Goal: Task Accomplishment & Management: Manage account settings

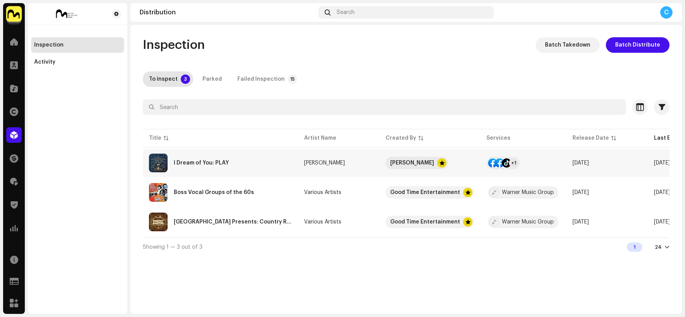
click at [366, 163] on re-a-table-link "[PERSON_NAME]" at bounding box center [338, 162] width 69 height 5
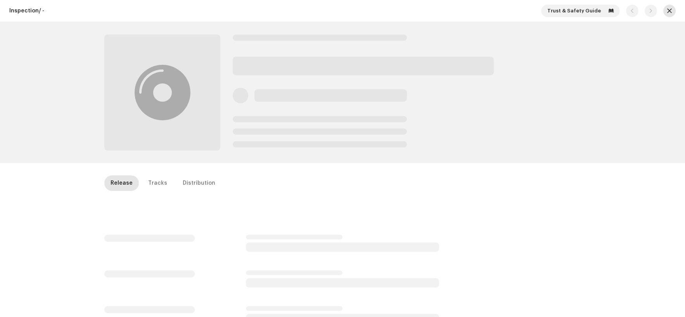
click at [668, 11] on span "button" at bounding box center [670, 11] width 5 height 6
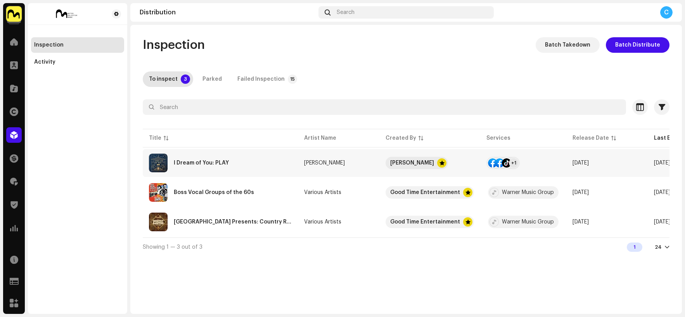
click at [292, 164] on td "I Dream of You: PLAY" at bounding box center [220, 163] width 155 height 28
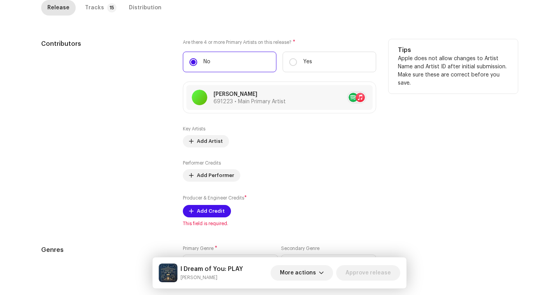
scroll to position [426, 0]
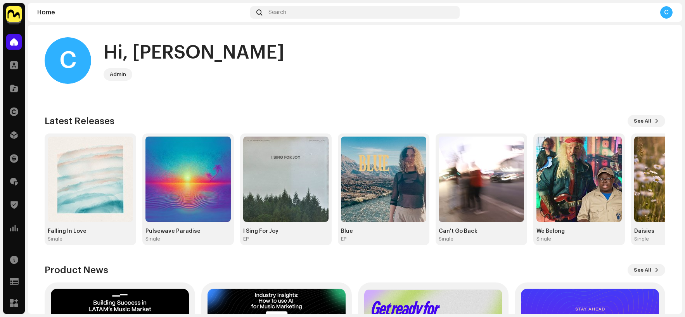
click at [17, 12] on img at bounding box center [14, 14] width 16 height 16
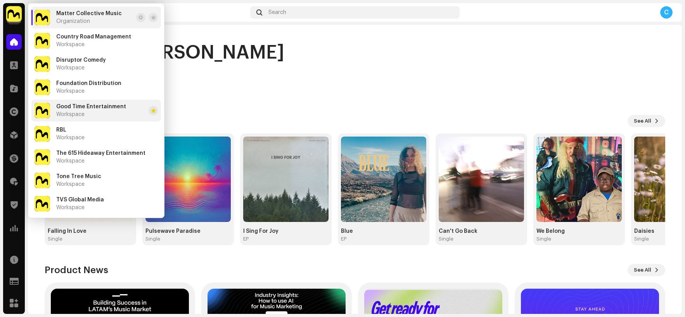
click at [110, 113] on div "Good Time Entertainment Workspace" at bounding box center [91, 111] width 70 height 14
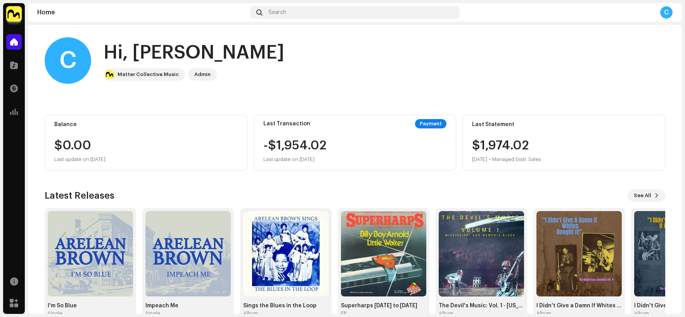
click at [15, 12] on img at bounding box center [14, 14] width 16 height 16
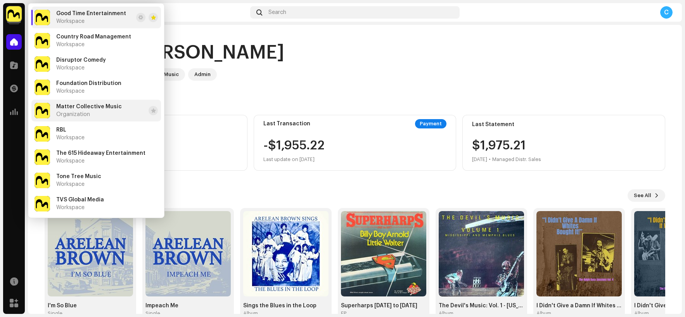
click at [106, 110] on div "Matter Collective Music Organization" at bounding box center [89, 111] width 66 height 14
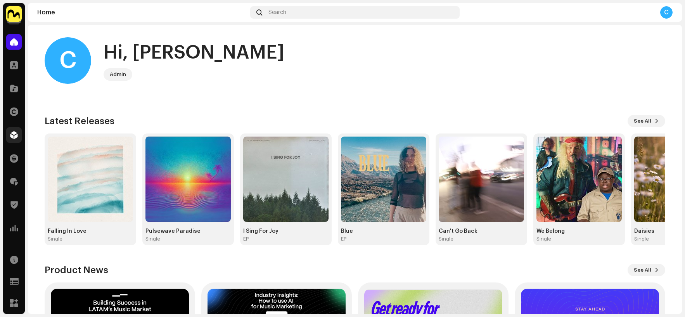
click at [8, 135] on div at bounding box center [14, 135] width 16 height 16
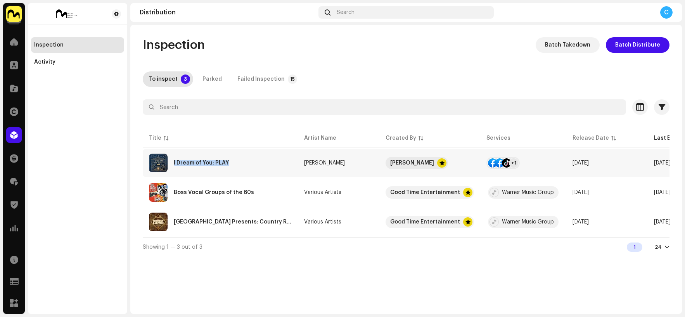
drag, startPoint x: 233, startPoint y: 165, endPoint x: 171, endPoint y: 162, distance: 61.8
click at [171, 162] on div "I Dream of You: PLAY" at bounding box center [220, 163] width 143 height 19
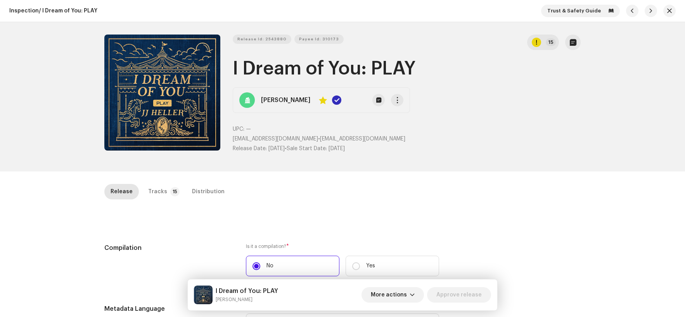
drag, startPoint x: 399, startPoint y: 70, endPoint x: 232, endPoint y: 70, distance: 167.7
click at [233, 70] on h1 "I Dream of You: PLAY" at bounding box center [407, 68] width 348 height 25
copy h1 "I Dream of You: PLAY"
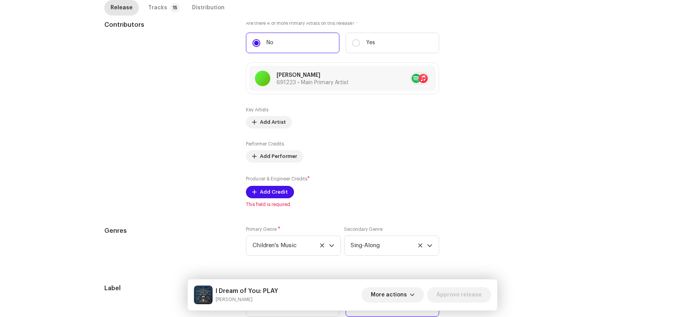
scroll to position [463, 0]
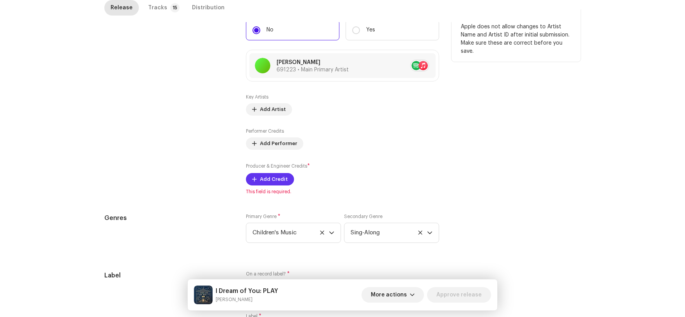
click at [275, 179] on span "Add Credit" at bounding box center [274, 180] width 28 height 16
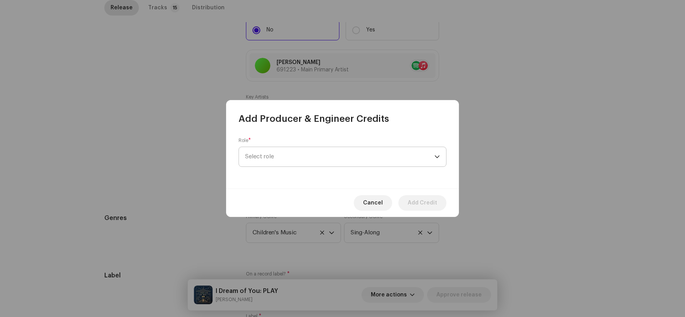
click at [422, 150] on span "Select role" at bounding box center [339, 156] width 189 height 19
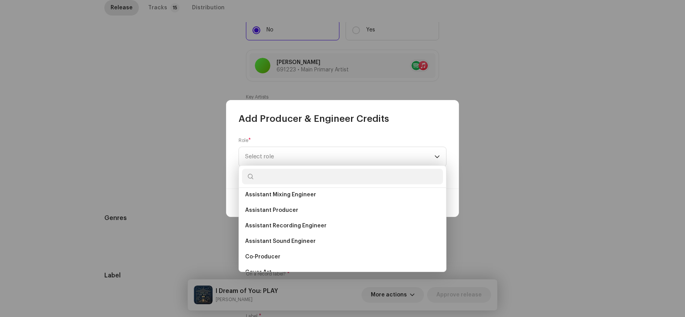
scroll to position [0, 0]
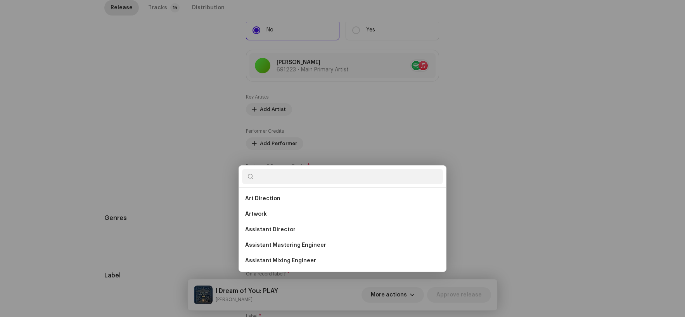
click at [531, 161] on div "Add Producer & Engineer Credits Role * Select role Cancel Add Credit" at bounding box center [342, 158] width 685 height 317
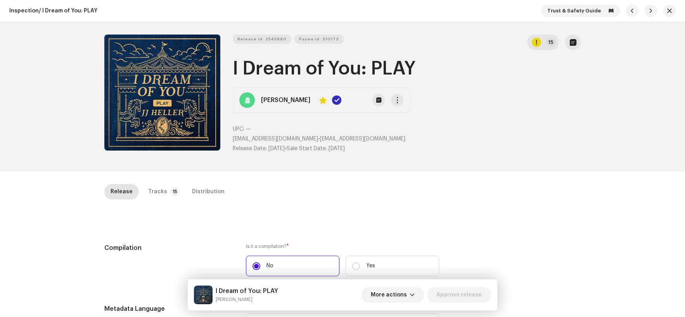
scroll to position [16, 0]
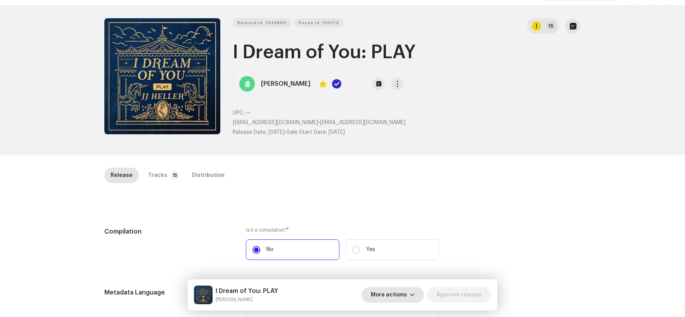
click at [404, 293] on span "More actions" at bounding box center [389, 295] width 36 height 16
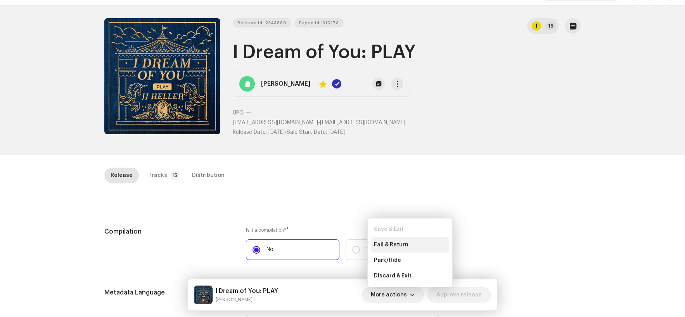
click at [405, 248] on span "Fail & Return" at bounding box center [391, 245] width 35 height 6
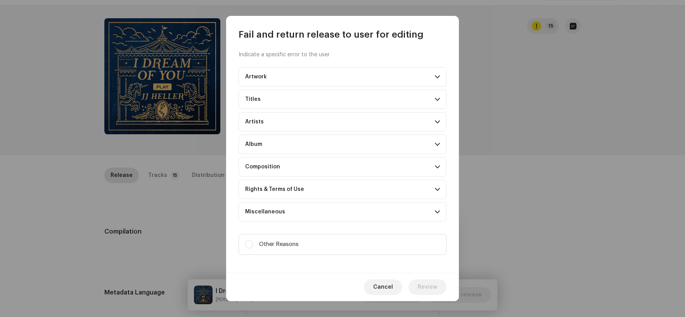
scroll to position [5, 0]
click at [317, 241] on label "Other Reasons" at bounding box center [343, 240] width 208 height 21
click at [253, 241] on input "Other Reasons" at bounding box center [249, 241] width 8 height 8
checkbox input "true"
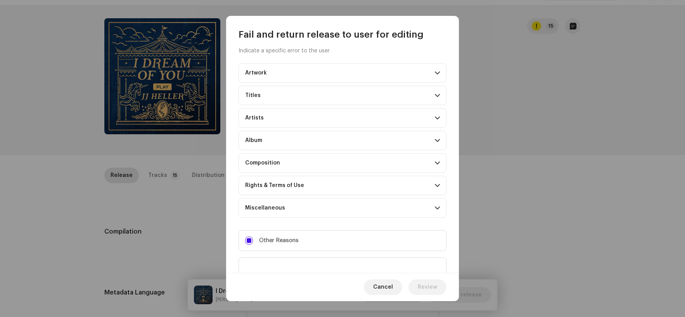
scroll to position [41, 0]
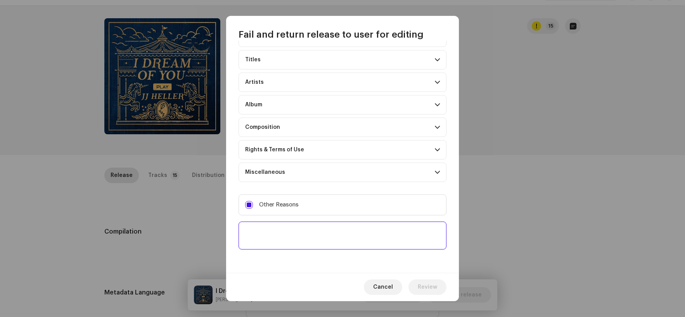
click at [292, 232] on textarea at bounding box center [343, 236] width 208 height 28
type textarea "Producer & Engineer Credit required"
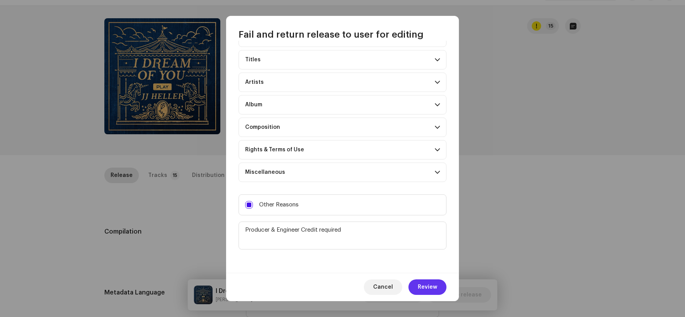
click at [429, 291] on span "Review" at bounding box center [427, 287] width 19 height 16
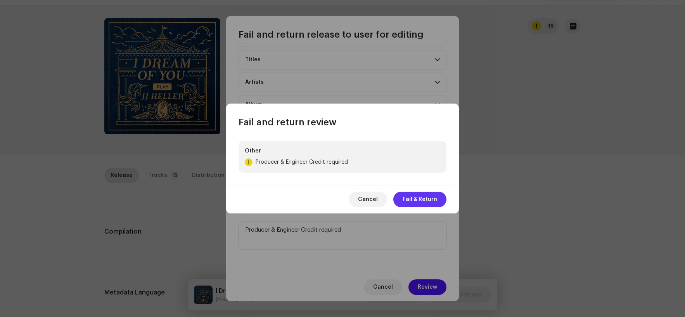
click at [415, 202] on span "Fail & Return" at bounding box center [420, 200] width 35 height 16
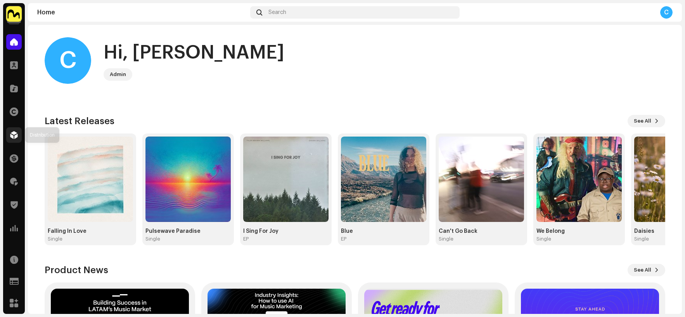
click at [9, 136] on div at bounding box center [14, 135] width 16 height 16
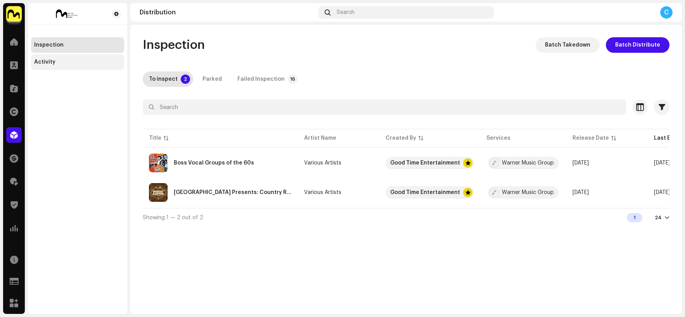
click at [68, 66] on div "Activity" at bounding box center [77, 62] width 93 height 16
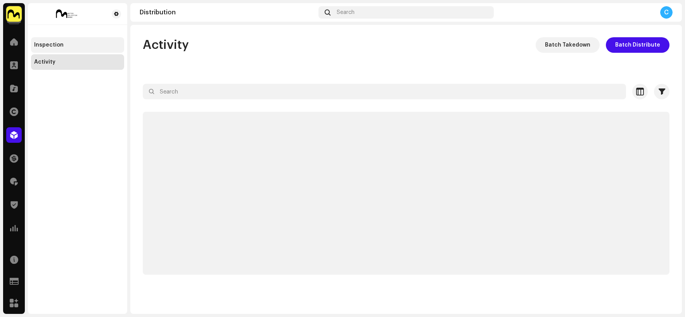
click at [70, 41] on div "Inspection" at bounding box center [77, 45] width 93 height 16
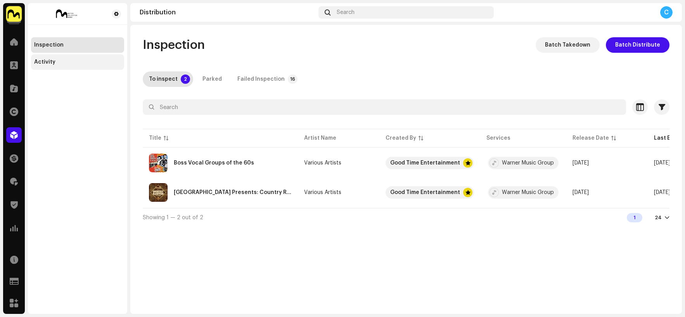
click at [70, 65] on div "Activity" at bounding box center [77, 62] width 87 height 6
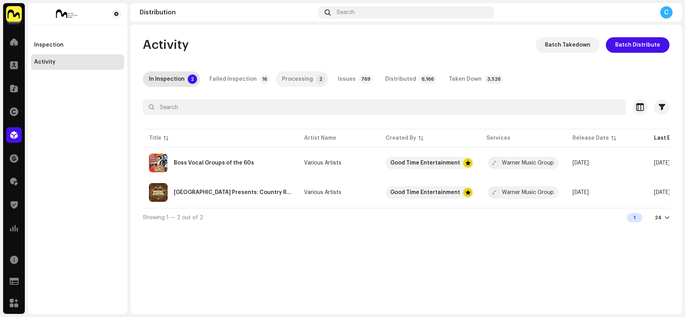
click at [288, 78] on div "Processing" at bounding box center [297, 79] width 31 height 16
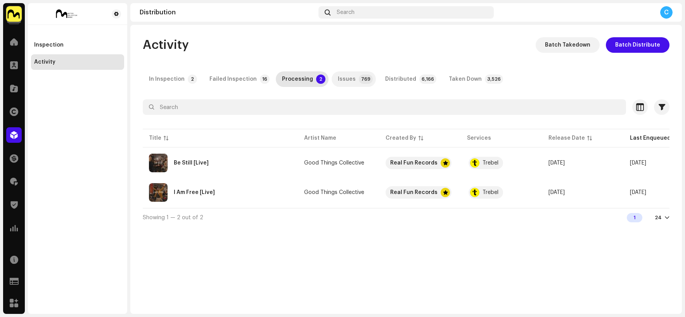
click at [339, 79] on div "Issues" at bounding box center [347, 79] width 18 height 16
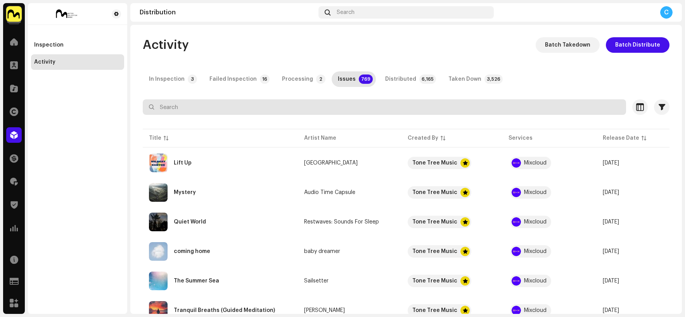
click at [250, 102] on input "text" at bounding box center [385, 107] width 484 height 16
paste input "I Dream of You: PLAY"
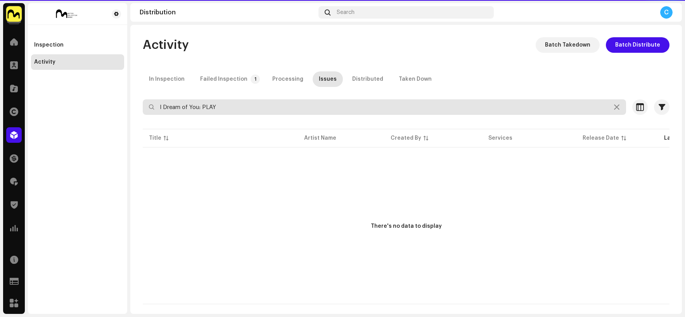
click at [160, 106] on input "I Dream of You: PLAY" at bounding box center [385, 107] width 484 height 16
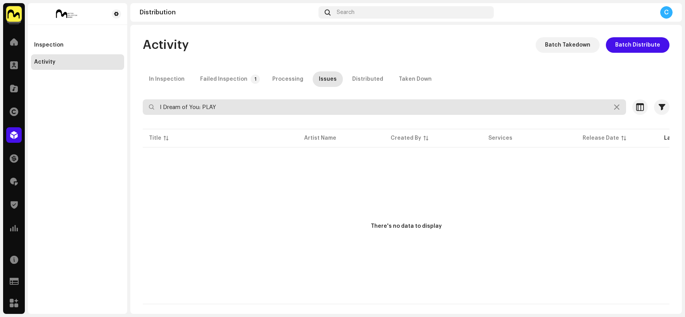
click at [231, 109] on input "I Dream of You: PLAY" at bounding box center [385, 107] width 484 height 16
type input "I Dream of You: PLAY"
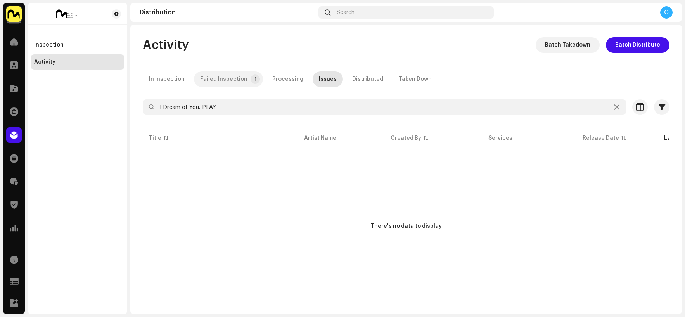
click at [228, 76] on div "Failed Inspection" at bounding box center [223, 79] width 47 height 16
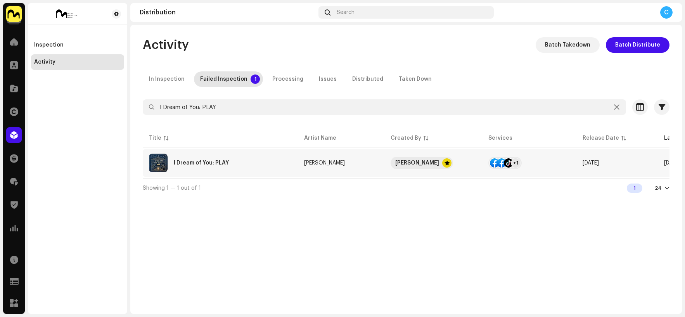
click at [267, 161] on div "I Dream of You: PLAY" at bounding box center [220, 163] width 143 height 19
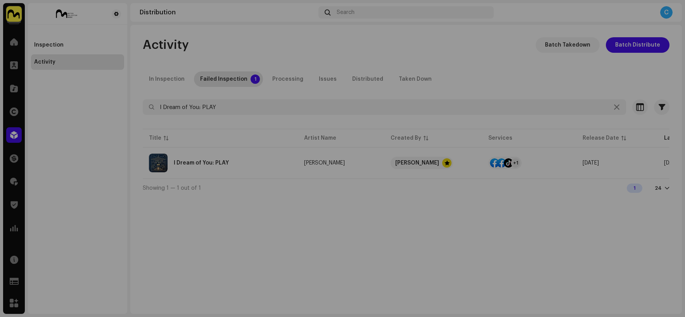
click at [599, 91] on div "I Dream of You: PLAY JJ Heller Service Last Enqueued Last Delivered Status Face…" at bounding box center [342, 158] width 685 height 317
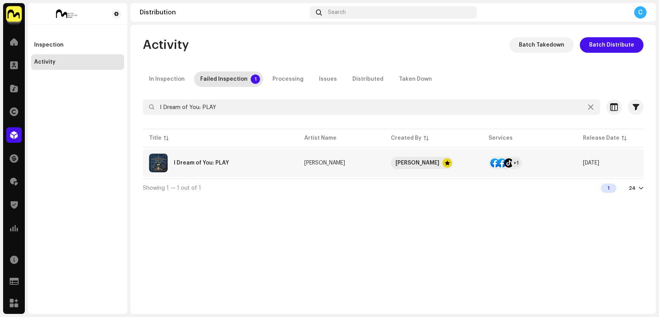
click at [253, 167] on div "I Dream of You: PLAY" at bounding box center [220, 163] width 143 height 19
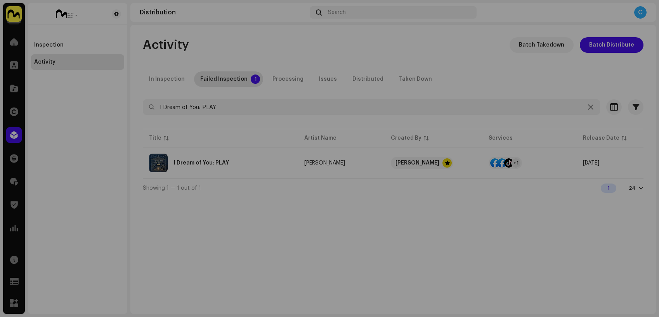
click at [598, 257] on div "I Dream of You: PLAY JJ Heller Service Last Enqueued Last Delivered Status Face…" at bounding box center [329, 158] width 659 height 317
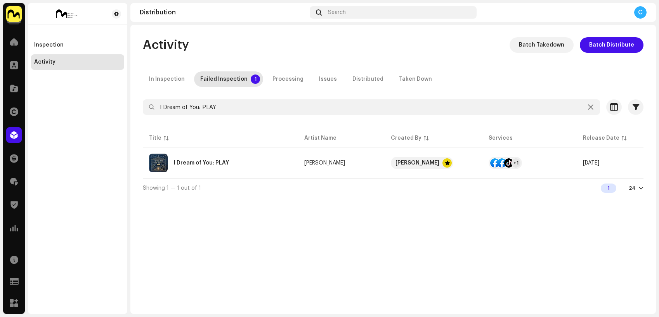
click at [14, 16] on img at bounding box center [14, 14] width 16 height 16
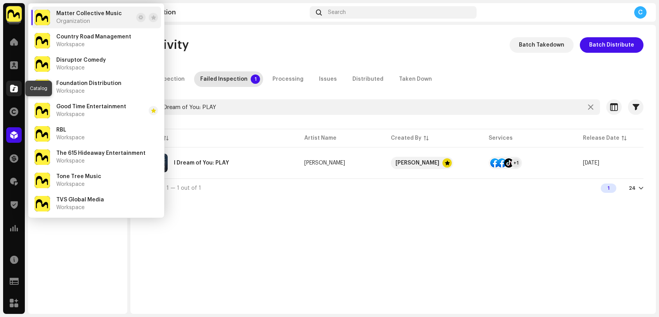
click at [17, 91] on span at bounding box center [14, 88] width 8 height 6
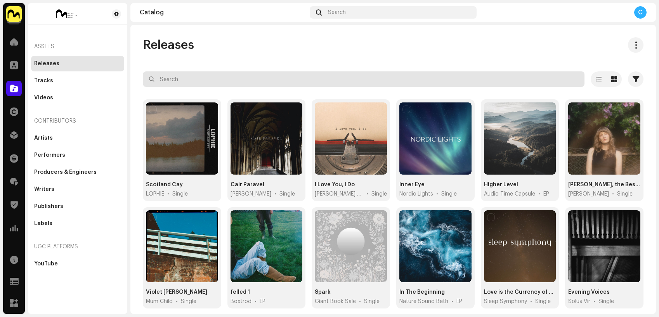
click at [212, 76] on input "text" at bounding box center [364, 79] width 442 height 16
paste input "I Dream of You: PLAY"
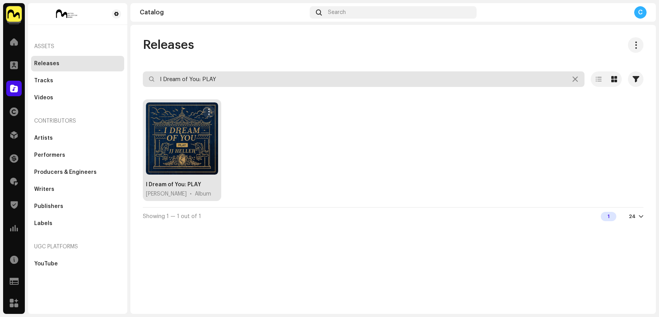
type input "I Dream of You: PLAY"
click at [180, 142] on div at bounding box center [182, 138] width 72 height 72
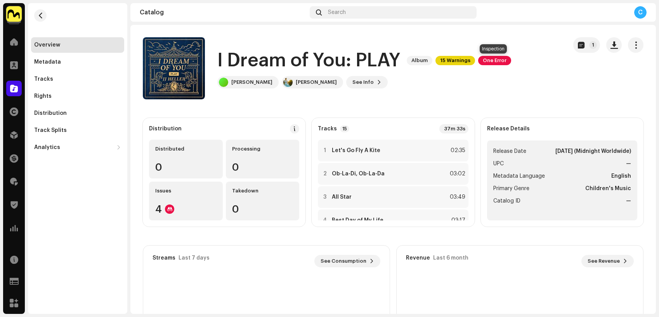
click at [492, 62] on span "One Error" at bounding box center [494, 60] width 33 height 9
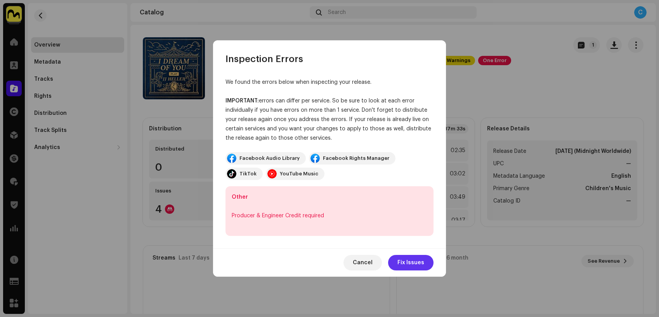
click at [416, 263] on span "Fix Issues" at bounding box center [410, 263] width 27 height 16
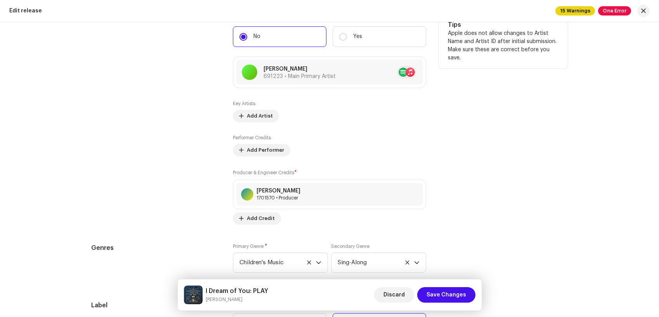
scroll to position [1263, 0]
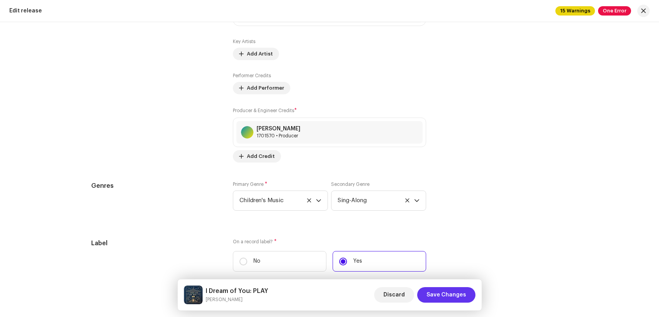
click at [453, 296] on span "Save Changes" at bounding box center [447, 295] width 40 height 16
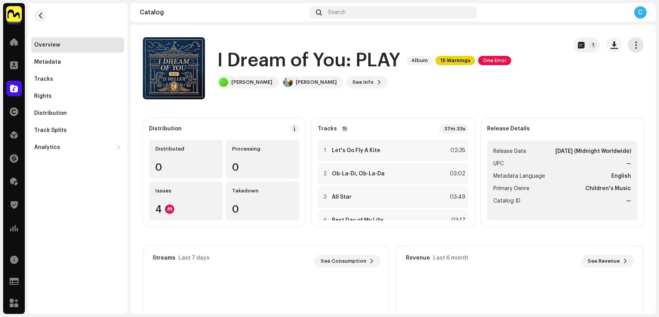
click at [634, 43] on span "button" at bounding box center [635, 45] width 7 height 6
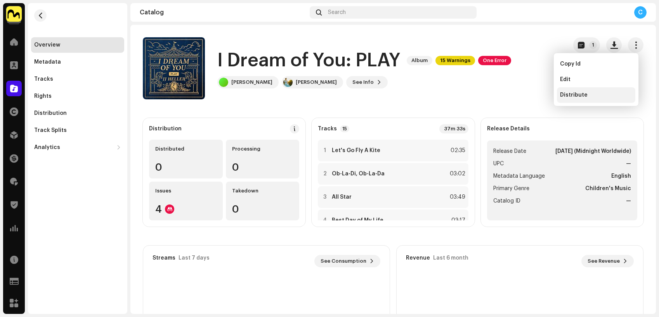
click at [593, 90] on div "Distribute" at bounding box center [596, 95] width 78 height 16
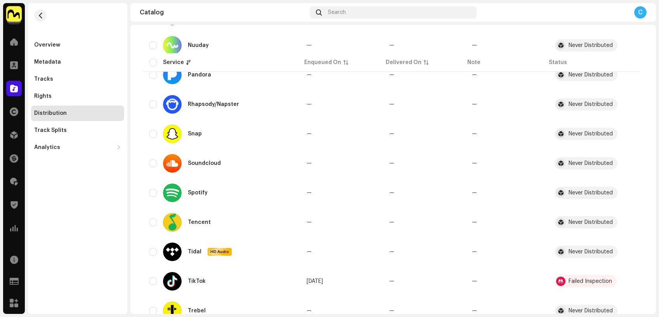
scroll to position [213, 0]
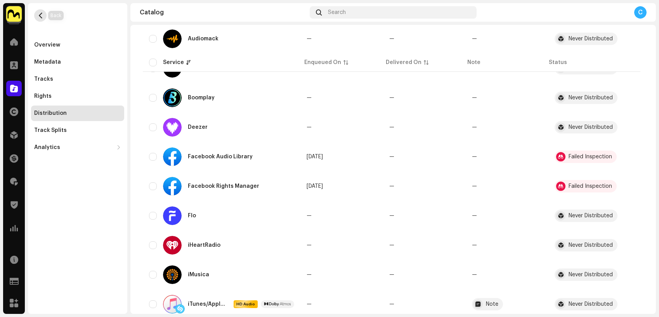
click at [39, 15] on span "button" at bounding box center [41, 15] width 6 height 6
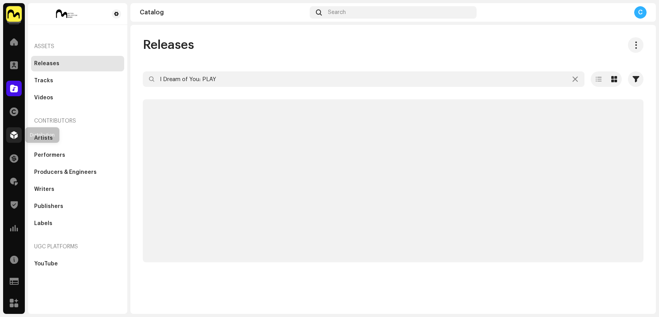
click at [14, 135] on span at bounding box center [14, 135] width 8 height 6
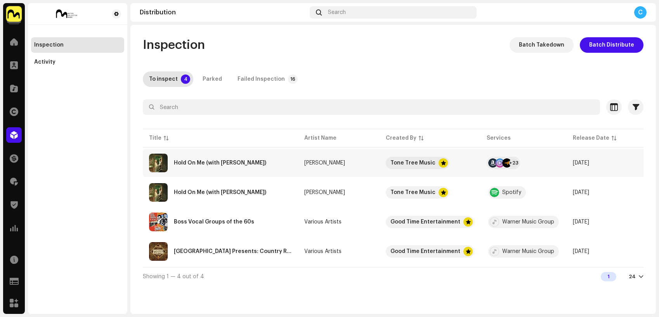
click at [279, 157] on div "Hold On Me (with Hayden Everett)" at bounding box center [220, 163] width 143 height 19
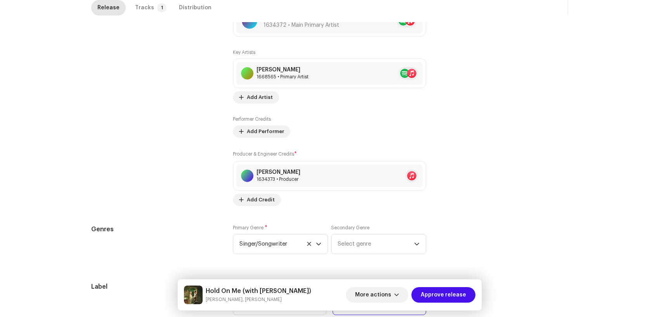
scroll to position [746, 0]
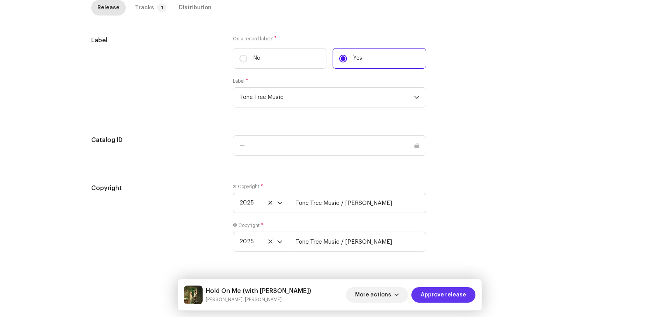
click at [447, 291] on span "Approve release" at bounding box center [443, 295] width 45 height 16
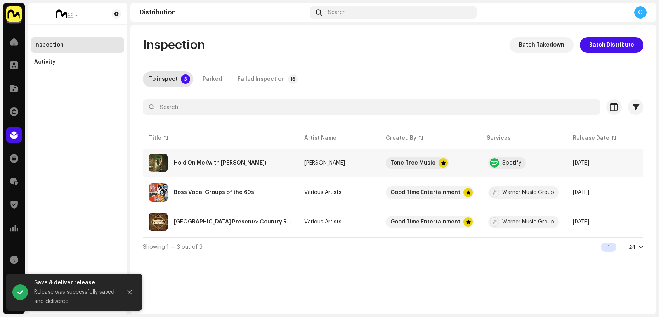
click at [361, 168] on td "Lucy Clearwater" at bounding box center [339, 163] width 82 height 28
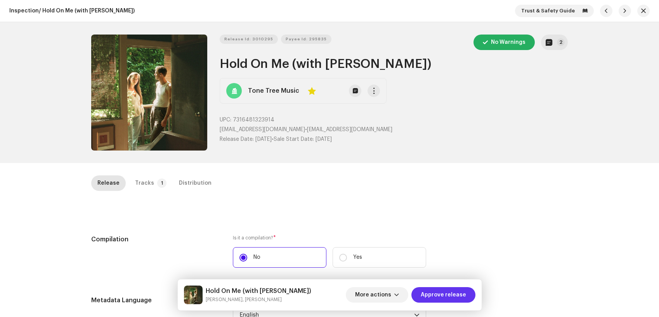
click at [448, 296] on span "Approve release" at bounding box center [443, 295] width 45 height 16
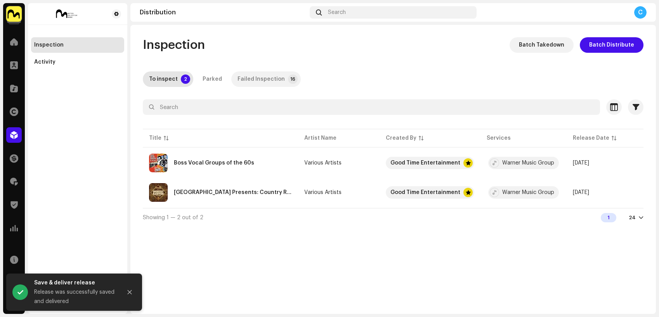
click at [241, 80] on div "Failed Inspection" at bounding box center [261, 79] width 47 height 16
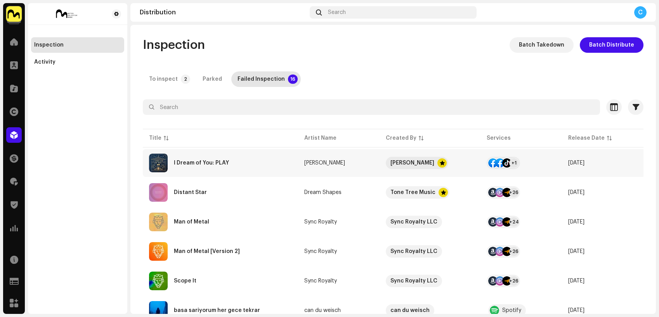
click at [264, 166] on div "I Dream of You: PLAY" at bounding box center [220, 163] width 143 height 19
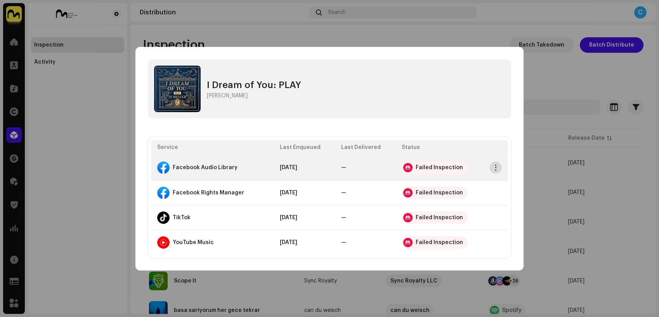
click at [498, 171] on span "button" at bounding box center [496, 168] width 6 height 6
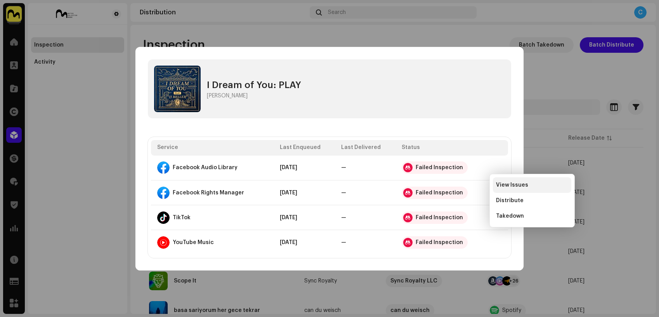
click at [510, 187] on span "View Issues" at bounding box center [512, 185] width 32 height 6
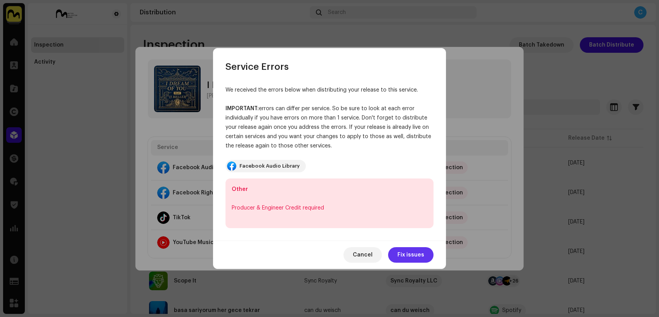
click at [405, 255] on span "Fix issues" at bounding box center [410, 255] width 27 height 16
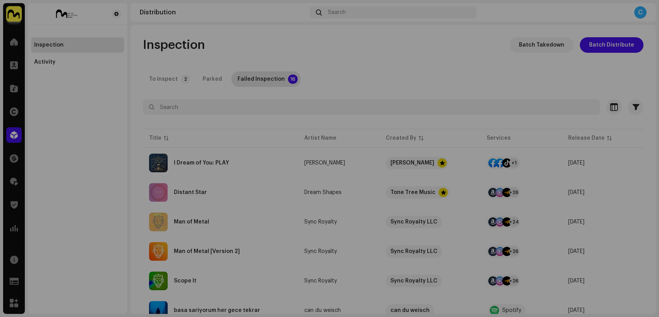
click at [572, 86] on div "I Dream of You: PLAY JJ Heller Service Last Enqueued Last Delivered Status Face…" at bounding box center [329, 158] width 659 height 317
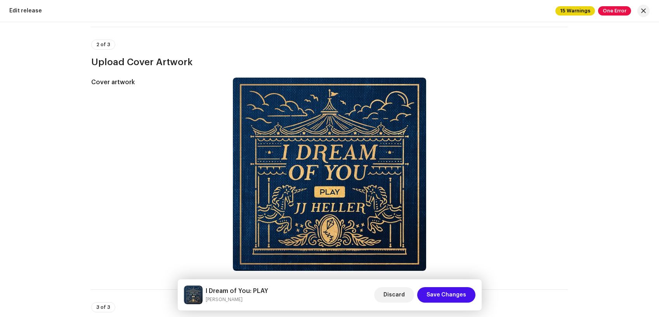
scroll to position [180, 0]
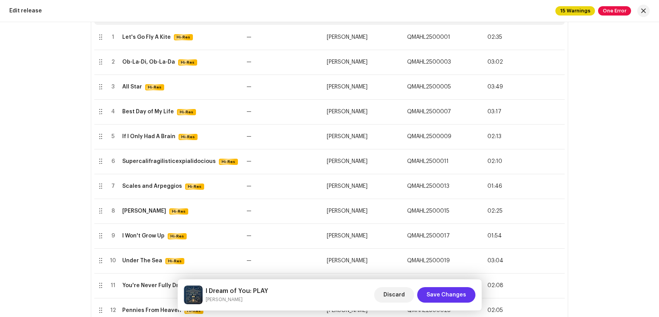
click at [454, 297] on span "Save Changes" at bounding box center [447, 295] width 40 height 16
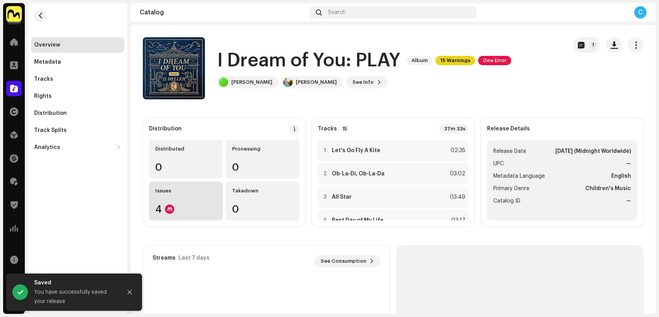
click at [202, 205] on div "4" at bounding box center [185, 209] width 61 height 10
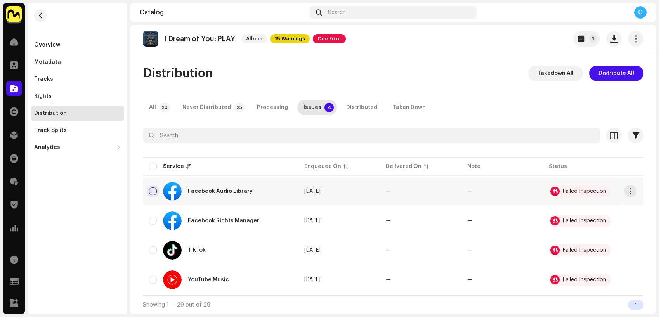
click at [155, 193] on input "checkbox" at bounding box center [153, 191] width 8 height 8
checkbox input "true"
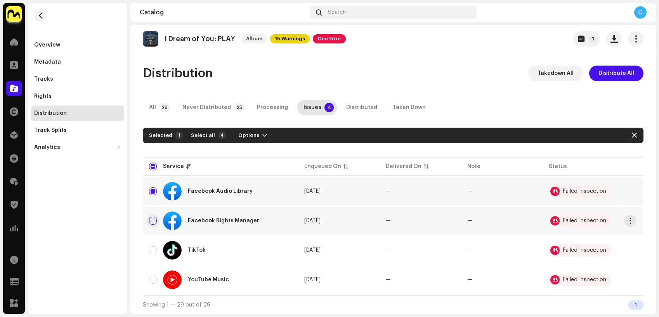
click at [150, 219] on input "Row Unselected" at bounding box center [153, 221] width 8 height 8
checkbox input "true"
drag, startPoint x: 152, startPoint y: 253, endPoint x: 159, endPoint y: 271, distance: 19.8
click at [152, 253] on input "Row Unselected" at bounding box center [153, 250] width 8 height 8
checkbox input "true"
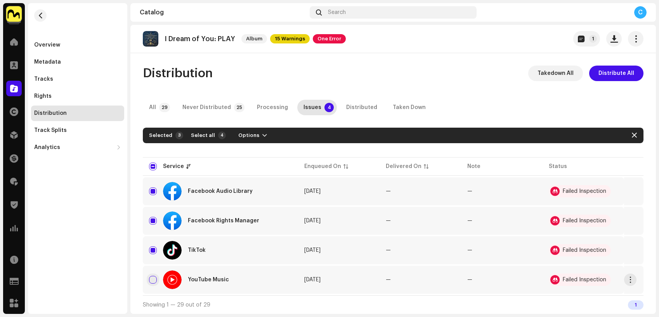
click at [155, 280] on input "Row Unselected" at bounding box center [153, 280] width 8 height 8
checkbox input "true"
click at [268, 137] on span "button" at bounding box center [270, 135] width 5 height 6
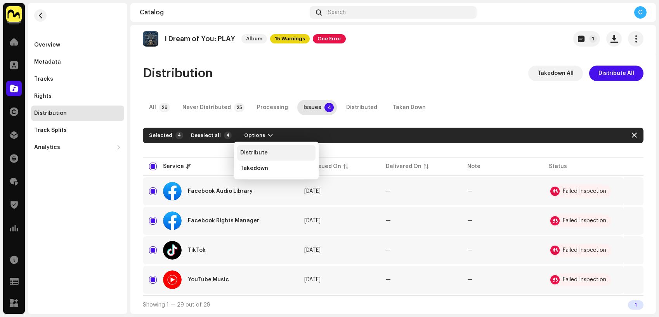
click at [262, 151] on span "Distribute" at bounding box center [254, 153] width 28 height 6
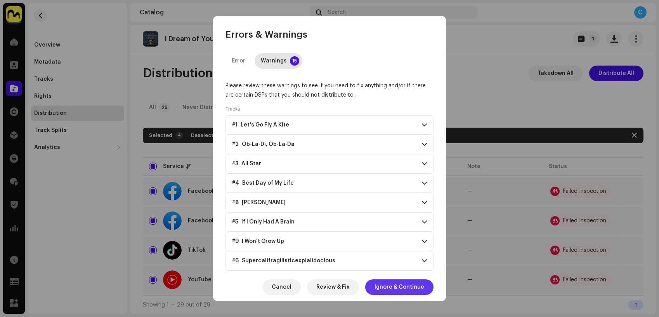
click at [418, 293] on span "Ignore & Continue" at bounding box center [400, 287] width 50 height 16
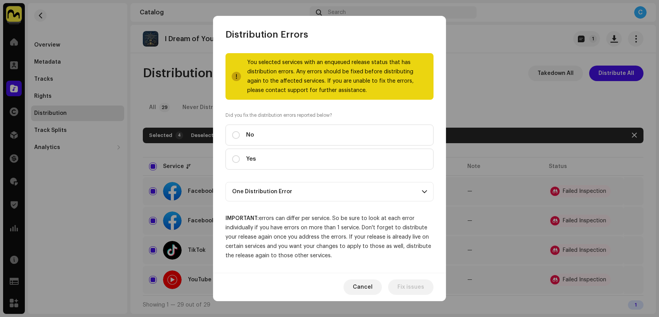
click at [354, 200] on p-accordion-header "One Distribution Error" at bounding box center [330, 191] width 208 height 19
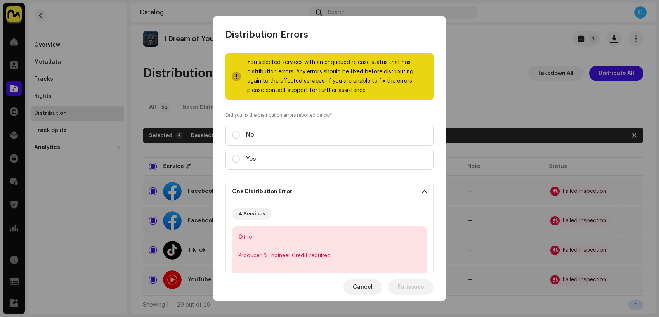
click at [354, 198] on p-accordion-header "One Distribution Error" at bounding box center [330, 191] width 208 height 19
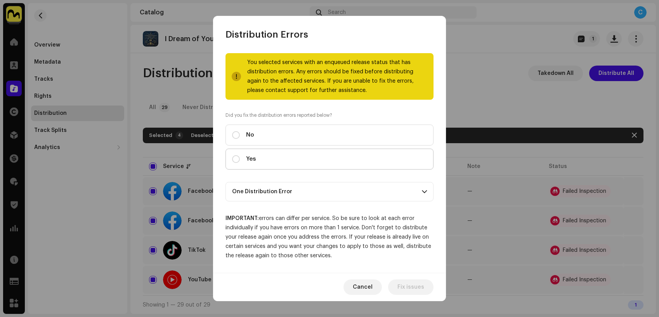
click at [282, 160] on label "Yes" at bounding box center [330, 159] width 208 height 21
click at [240, 160] on input "Yes" at bounding box center [236, 159] width 8 height 8
radio input "true"
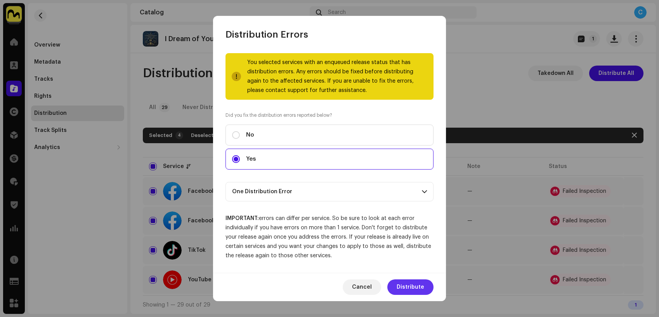
click at [413, 292] on span "Distribute" at bounding box center [411, 287] width 28 height 16
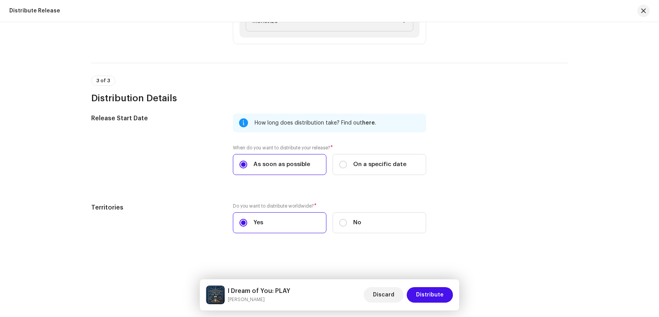
scroll to position [1047, 0]
click at [476, 0] on div "Distribute Release" at bounding box center [329, 11] width 659 height 22
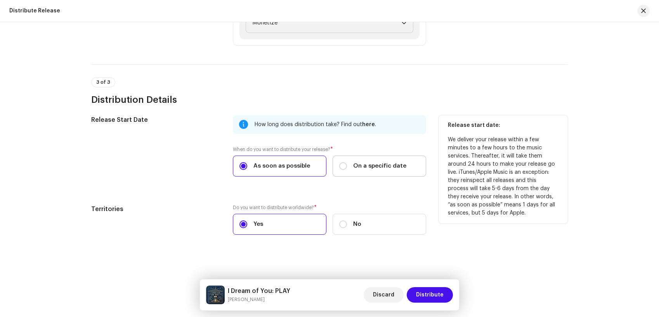
click at [382, 165] on span "On a specific date" at bounding box center [379, 166] width 53 height 9
click at [347, 165] on input "On a specific date" at bounding box center [343, 166] width 8 height 8
radio input "true"
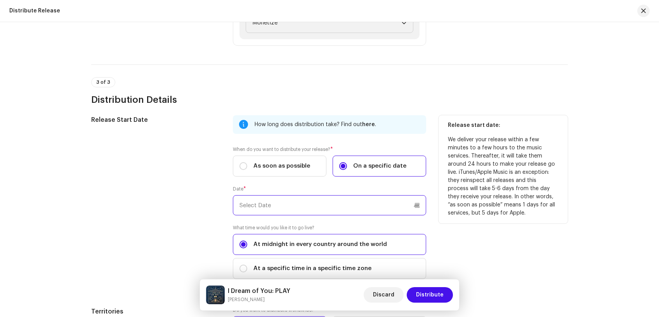
click at [366, 205] on input "text" at bounding box center [329, 205] width 193 height 20
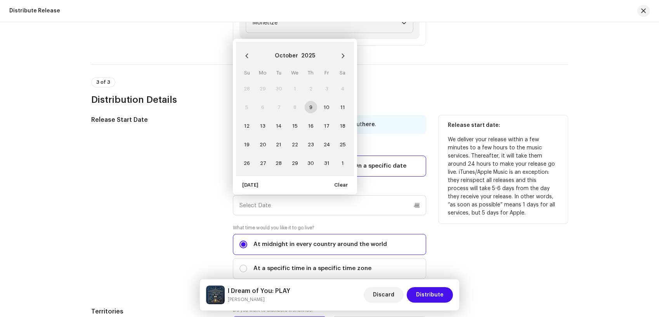
click at [311, 105] on td "9" at bounding box center [311, 107] width 16 height 19
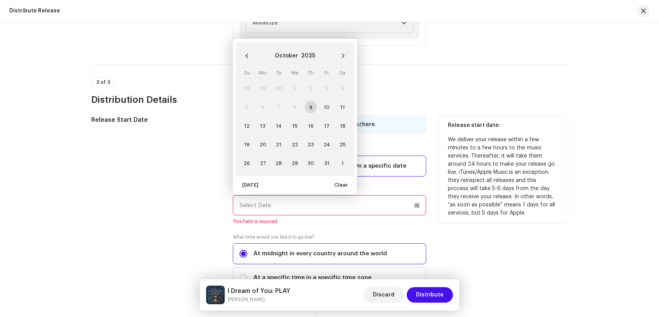
click at [311, 109] on td "9" at bounding box center [311, 107] width 16 height 19
click at [242, 184] on span "[DATE]" at bounding box center [250, 185] width 16 height 16
type input "[DATE]"
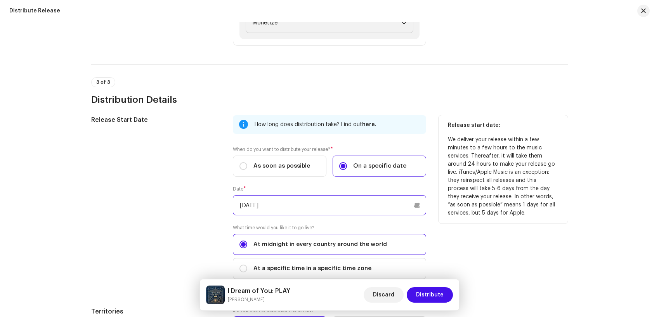
click at [375, 207] on input "[DATE]" at bounding box center [329, 205] width 193 height 20
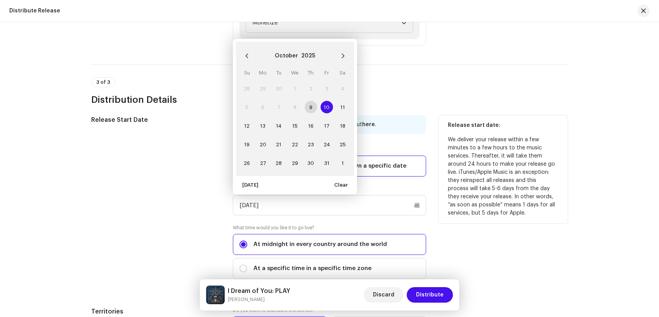
click at [307, 105] on td "9" at bounding box center [311, 107] width 16 height 19
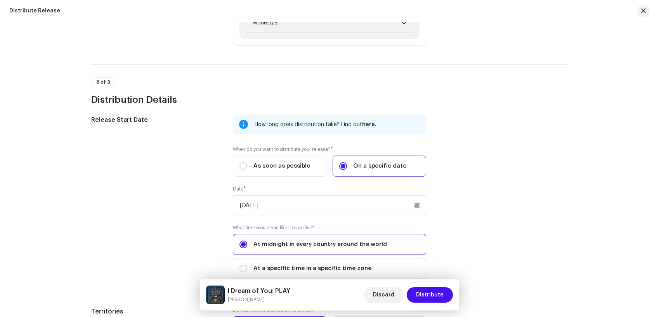
click at [404, 73] on div "3 of 3 Distribution Details" at bounding box center [329, 85] width 477 height 42
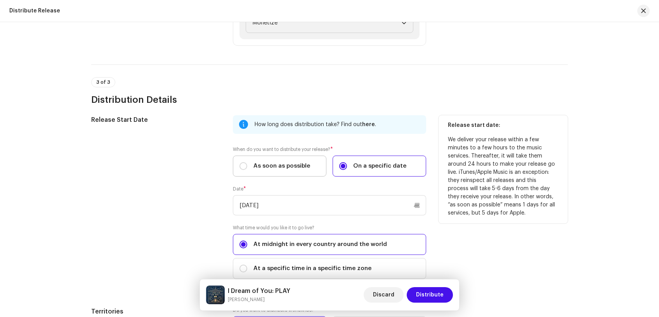
click at [279, 167] on span "As soon as possible" at bounding box center [281, 166] width 57 height 9
click at [247, 167] on input "As soon as possible" at bounding box center [243, 166] width 8 height 8
radio input "true"
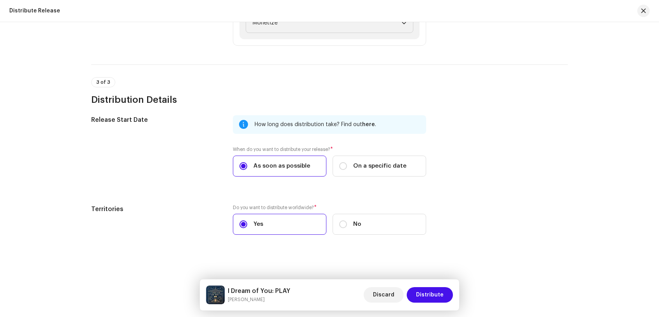
scroll to position [1048, 0]
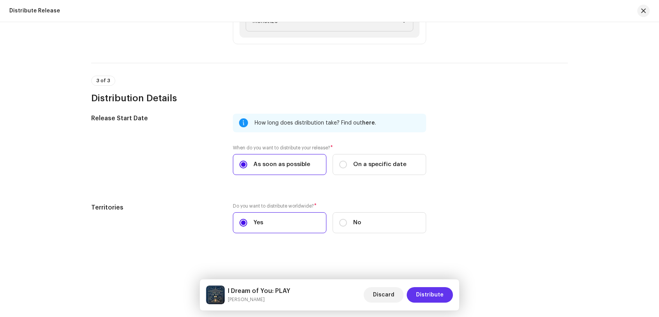
click at [441, 297] on span "Distribute" at bounding box center [430, 295] width 28 height 16
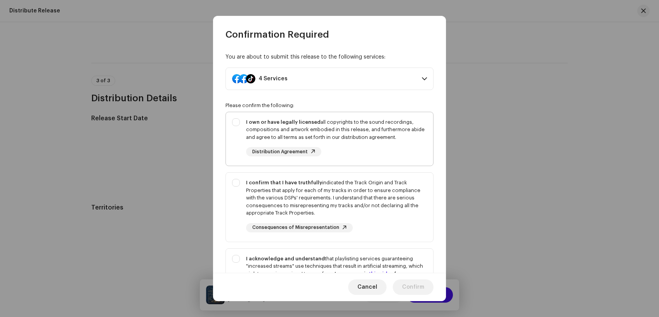
click at [358, 146] on div "I own or have legally licensed all copyrights to the sound recordings, composit…" at bounding box center [336, 137] width 181 height 38
checkbox input "true"
click at [370, 209] on div "I confirm that I have truthfully indicated the Track Origin and Track Propertie…" at bounding box center [336, 198] width 181 height 38
checkbox input "true"
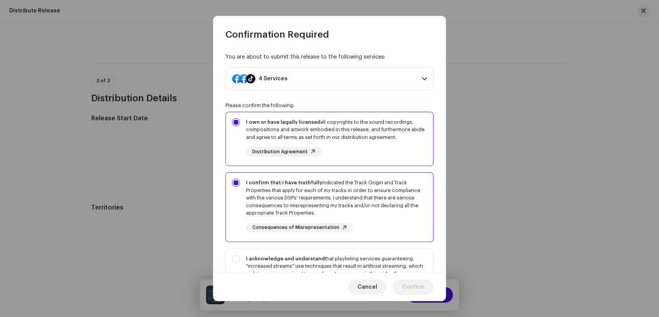
scroll to position [101, 0]
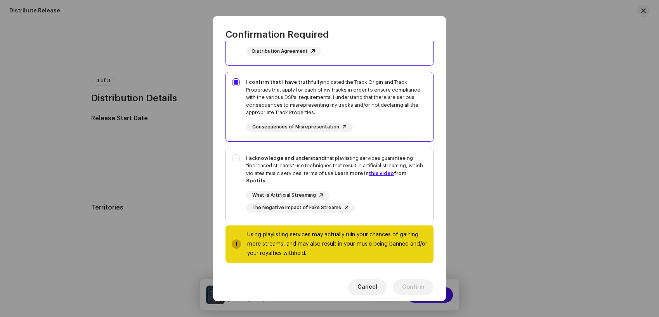
click at [373, 166] on div "I acknowledge and understand that playlisting services guaranteeing "increased …" at bounding box center [336, 169] width 181 height 30
checkbox input "true"
click at [418, 290] on span "Confirm" at bounding box center [413, 287] width 22 height 16
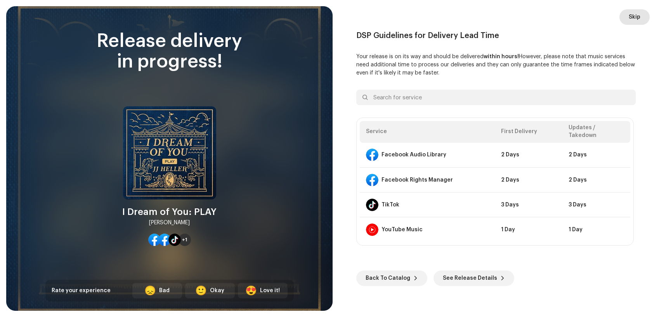
click at [625, 18] on button "Skip" at bounding box center [634, 17] width 30 height 16
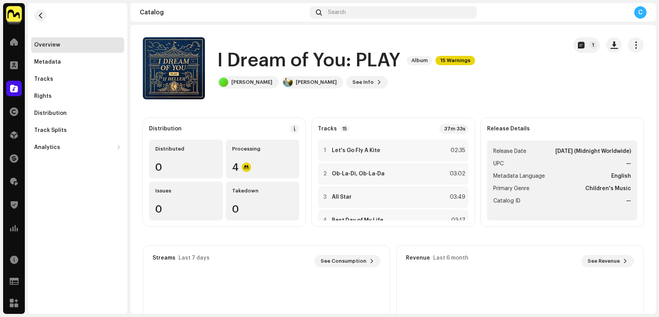
click at [18, 15] on img at bounding box center [14, 14] width 16 height 16
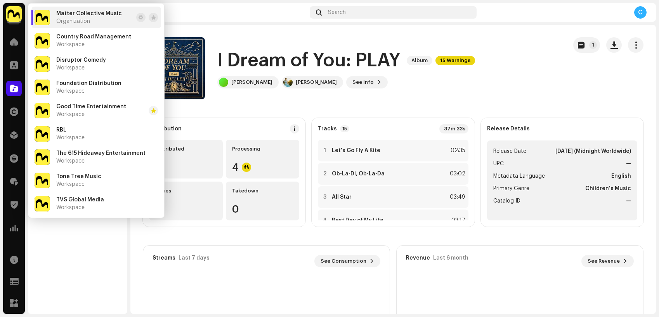
click at [92, 17] on div "Matter Collective Music Organization" at bounding box center [89, 17] width 66 height 14
click at [12, 138] on span at bounding box center [14, 135] width 8 height 6
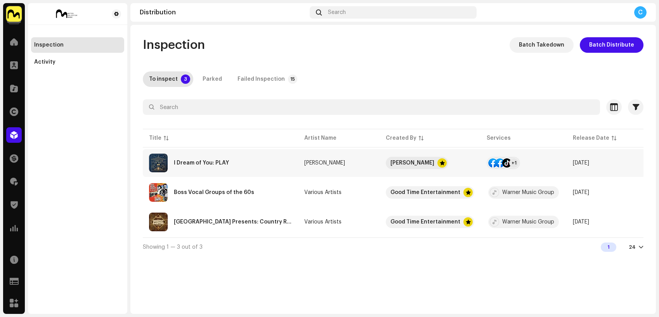
click at [253, 154] on div "I Dream of You: PLAY" at bounding box center [220, 163] width 143 height 19
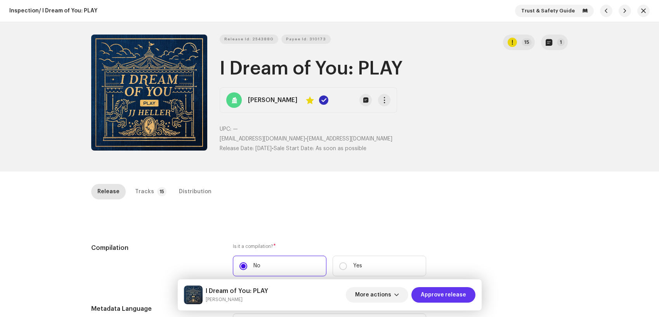
click at [455, 292] on span "Approve release" at bounding box center [443, 295] width 45 height 16
